Goal: Task Accomplishment & Management: Use online tool/utility

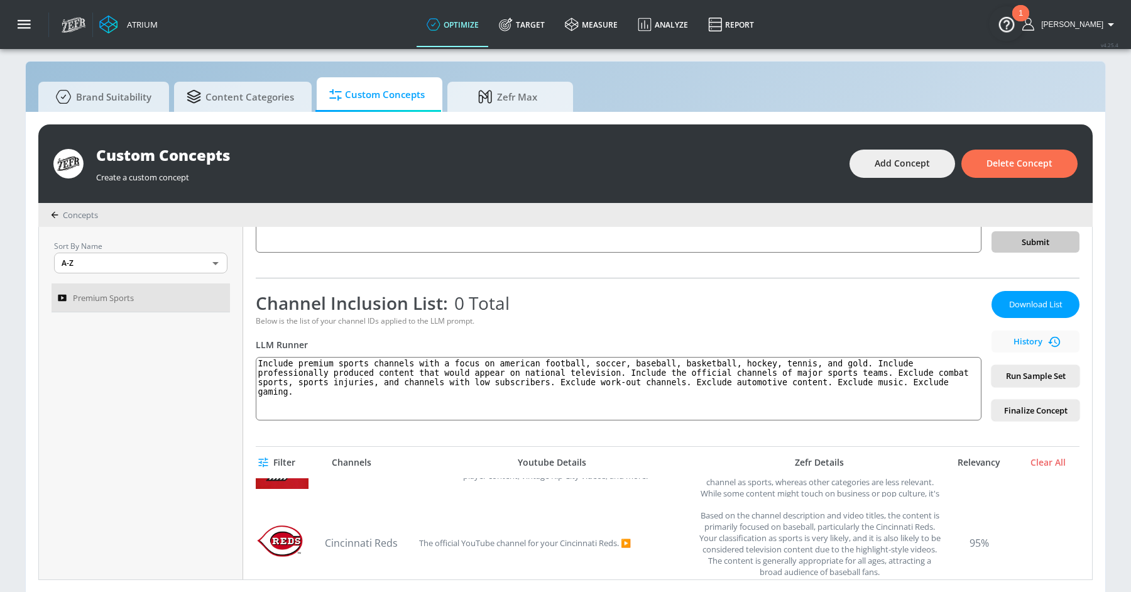
scroll to position [305, 0]
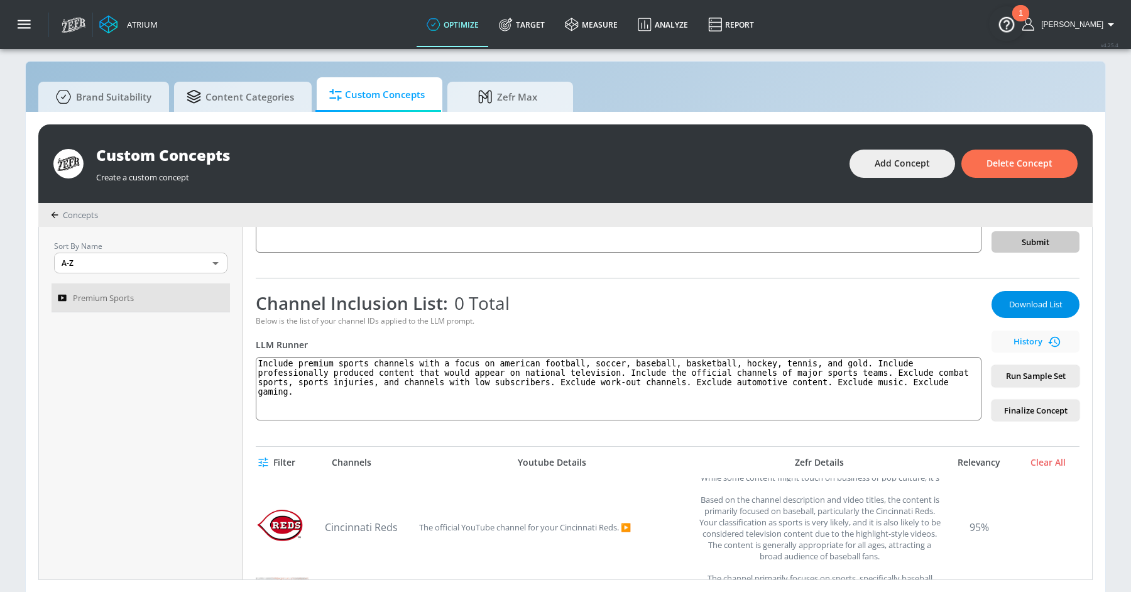
click at [1029, 301] on span "Download List" at bounding box center [1035, 304] width 63 height 14
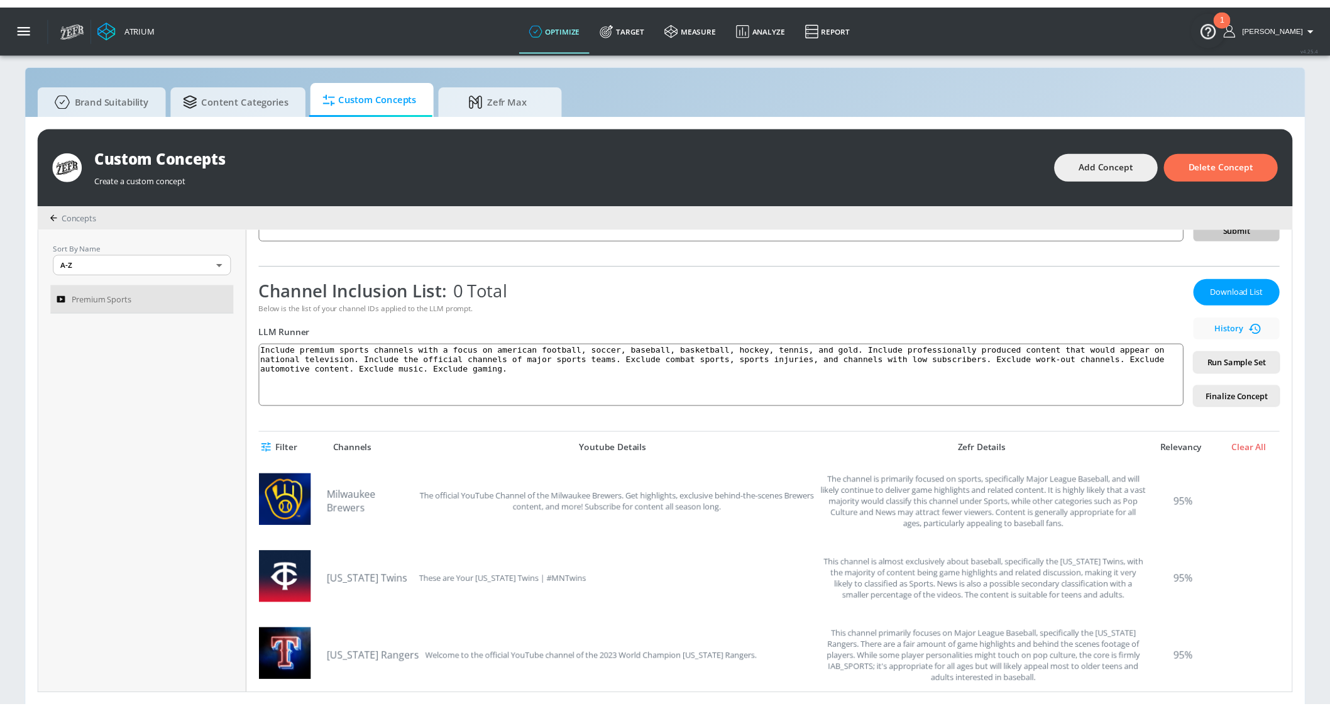
scroll to position [161, 0]
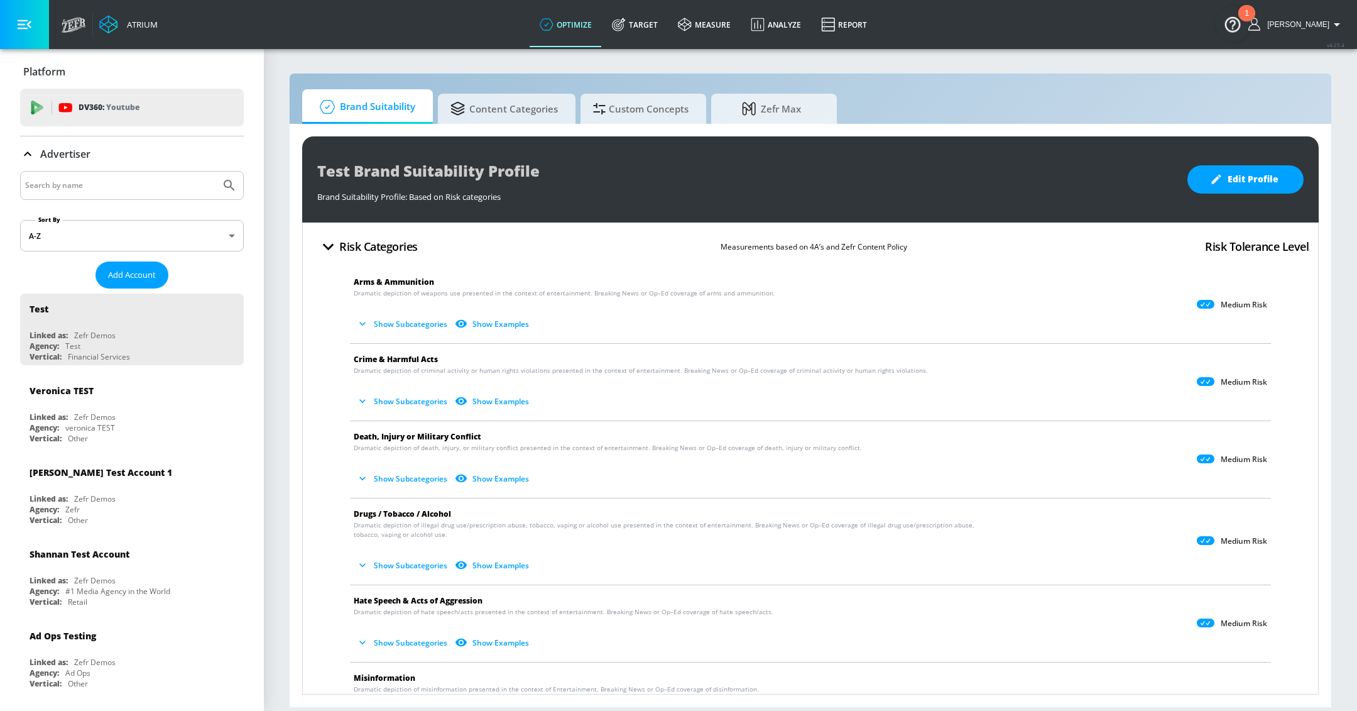
click at [109, 177] on input "Search by name" at bounding box center [120, 185] width 190 height 16
type input "disney"
click at [216, 172] on button "Submit Search" at bounding box center [230, 186] width 28 height 28
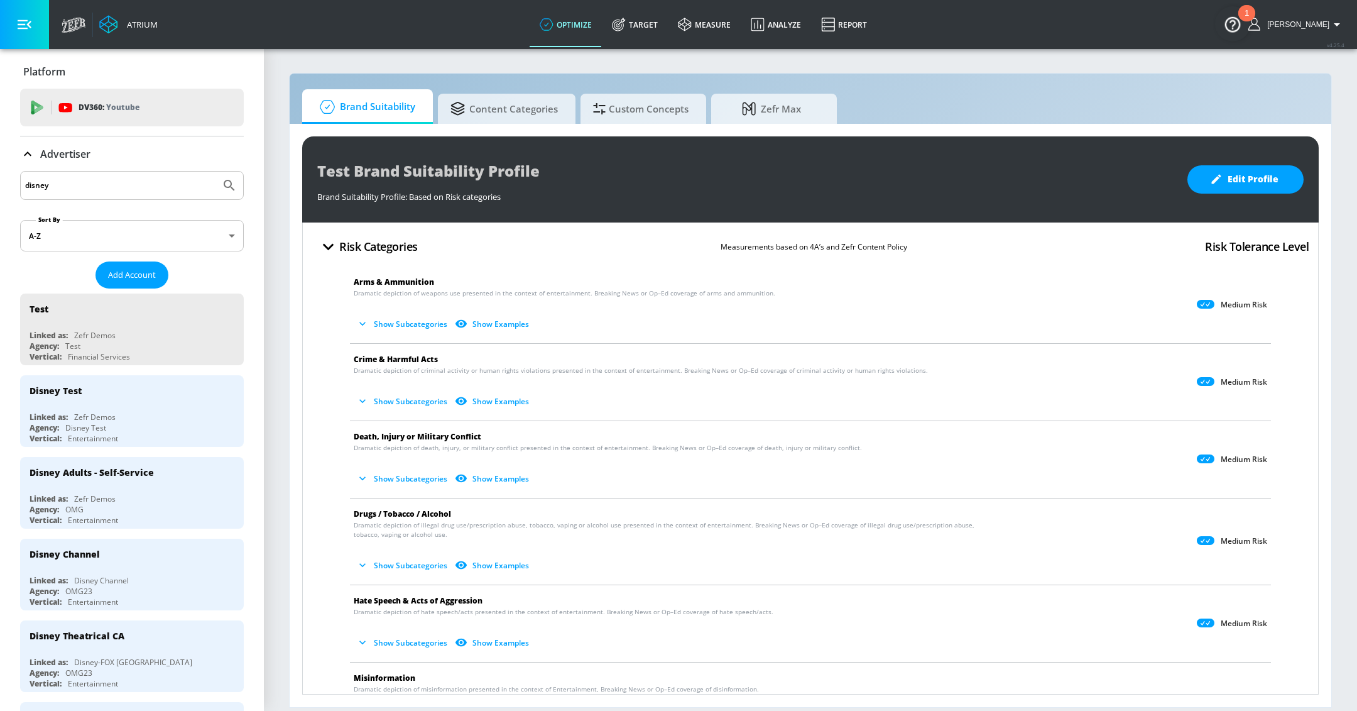
click at [1093, 86] on div "Brand Suitability Content Categories Custom Concepts Zefr Max Test Brand Suitab…" at bounding box center [810, 390] width 1043 height 635
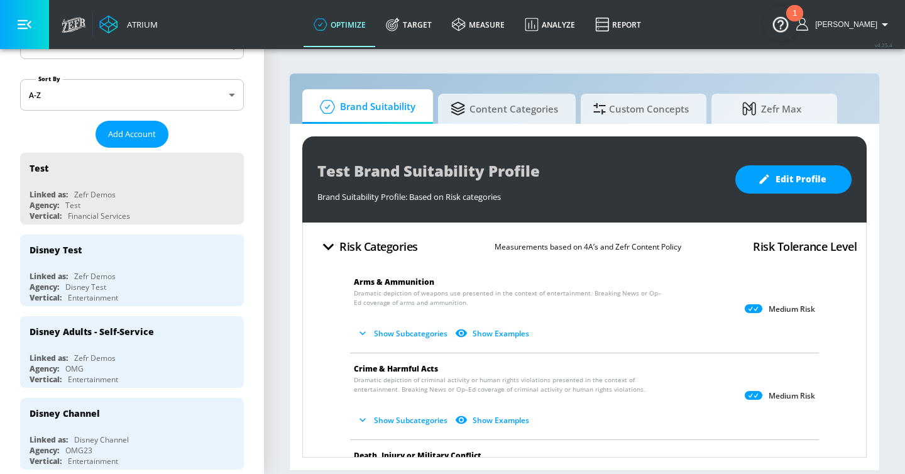
scroll to position [158, 0]
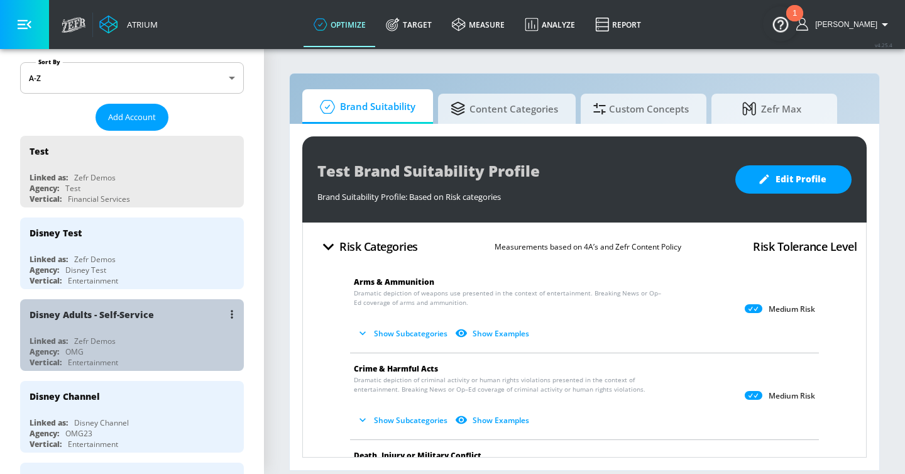
click at [165, 352] on div "Agency: OMG" at bounding box center [135, 351] width 211 height 11
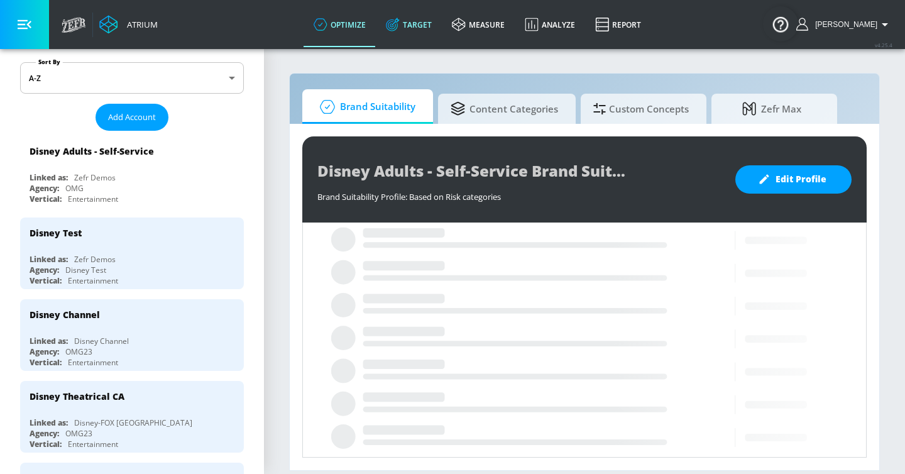
click at [437, 30] on link "Target" at bounding box center [409, 24] width 66 height 45
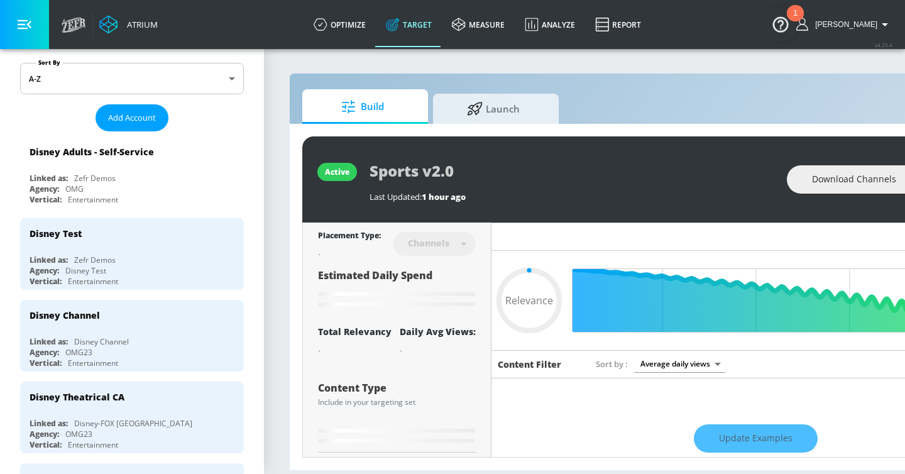
type input "0.69"
